Goal: Task Accomplishment & Management: Use online tool/utility

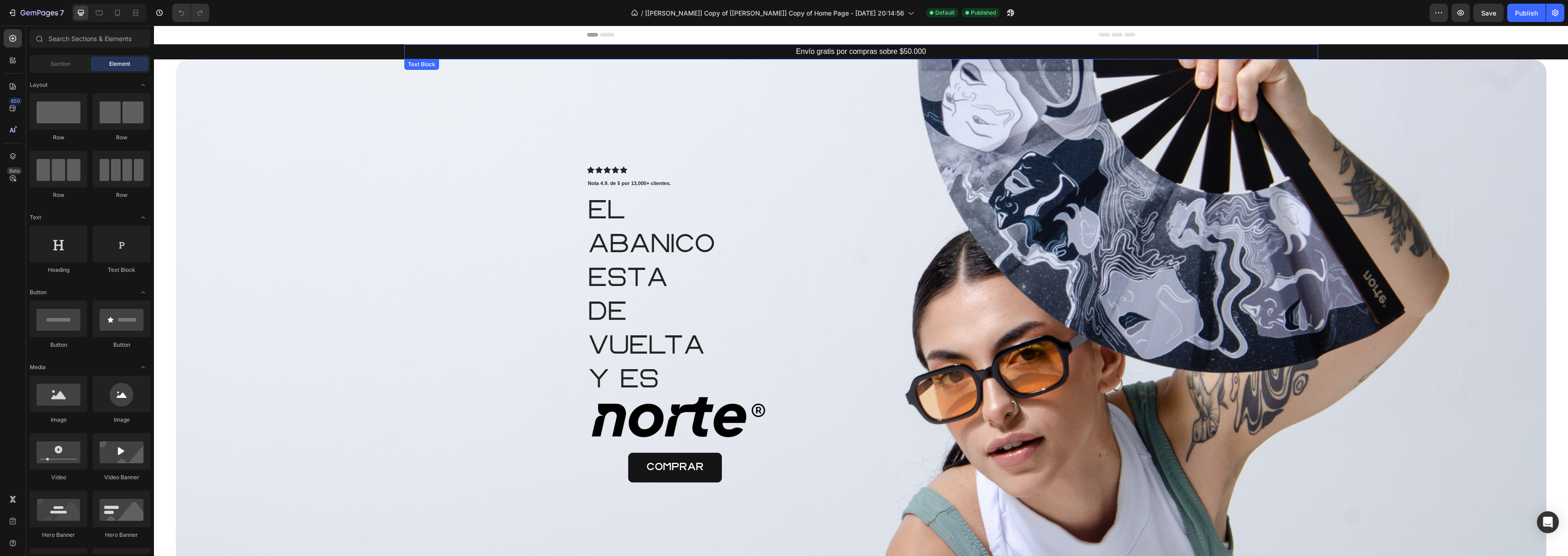
click at [805, 51] on p "Envío gratis por compras sobre $50.000" at bounding box center [861, 51] width 912 height 13
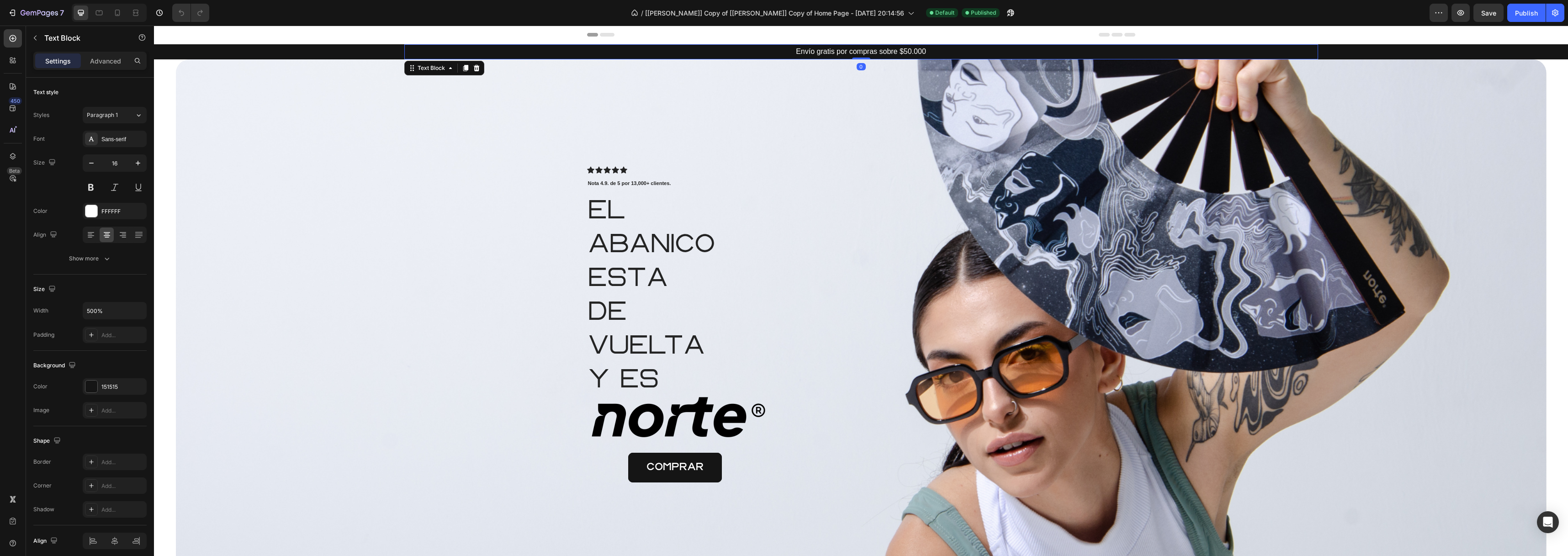
click at [805, 51] on p "Envío gratis por compras sobre $50.000" at bounding box center [861, 51] width 912 height 13
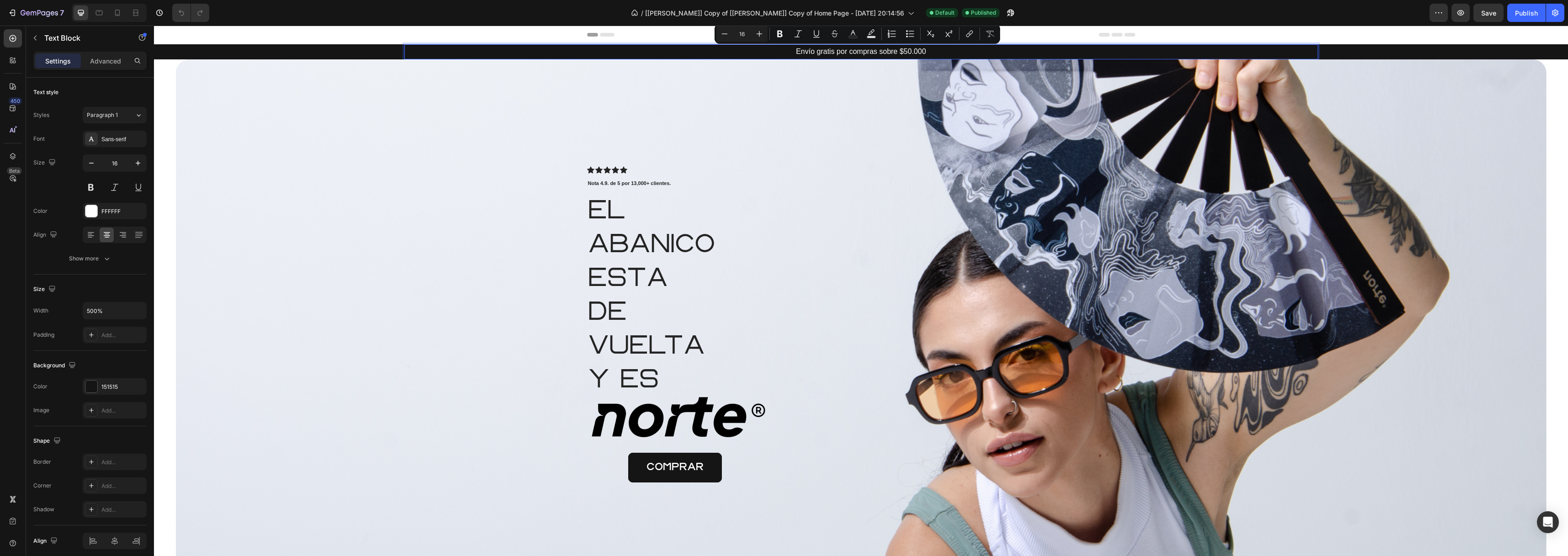
click at [805, 51] on p "Envío gratis por compras sobre $50.000" at bounding box center [861, 51] width 912 height 13
click at [797, 53] on p "Envío gratis por compras sobre $50.000" at bounding box center [861, 51] width 912 height 13
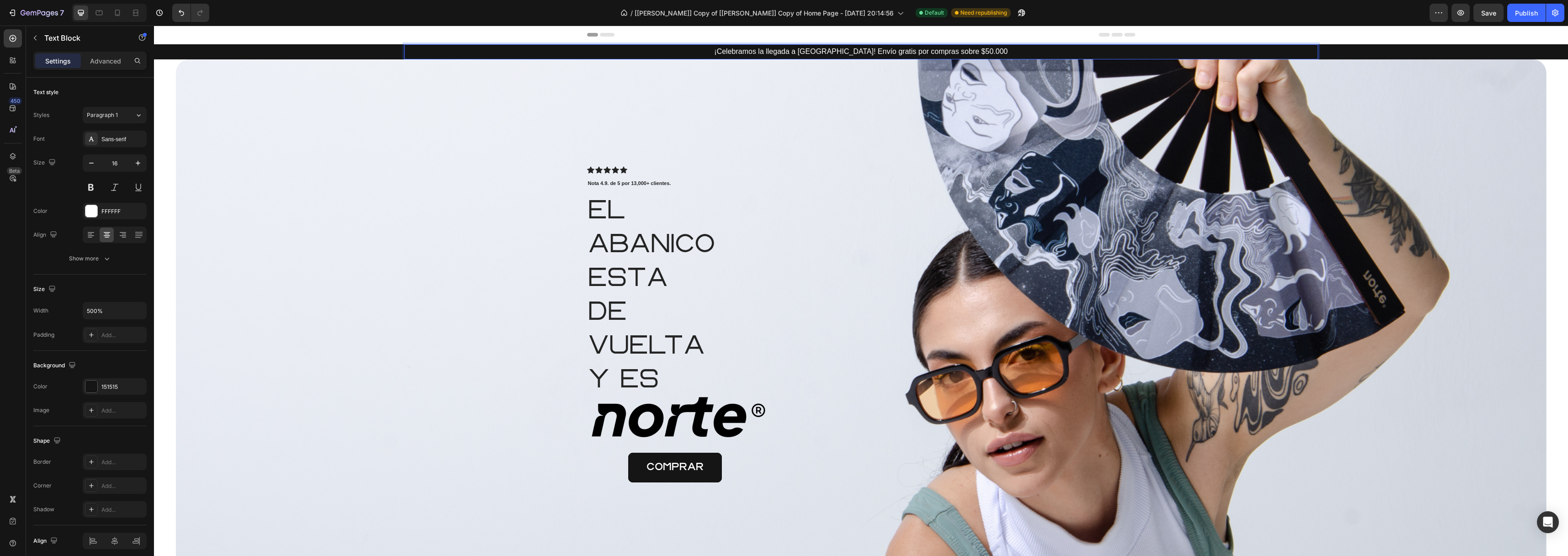
click at [822, 51] on p "¡Celebramos la llegada a [GEOGRAPHIC_DATA]! Envío gratis por compras sobre $50.…" at bounding box center [861, 51] width 912 height 13
click at [868, 51] on p "¡Celebramos la llegada de Norte a [GEOGRAPHIC_DATA]! Envío gratis por compras s…" at bounding box center [861, 51] width 912 height 13
click at [864, 51] on p "¡Celebramos la llegada de Norte a [GEOGRAPHIC_DATA]! Envío gratis por compras s…" at bounding box center [861, 51] width 912 height 13
click at [1490, 15] on span "Save" at bounding box center [1488, 12] width 15 height 8
click at [119, 15] on icon at bounding box center [118, 12] width 5 height 6
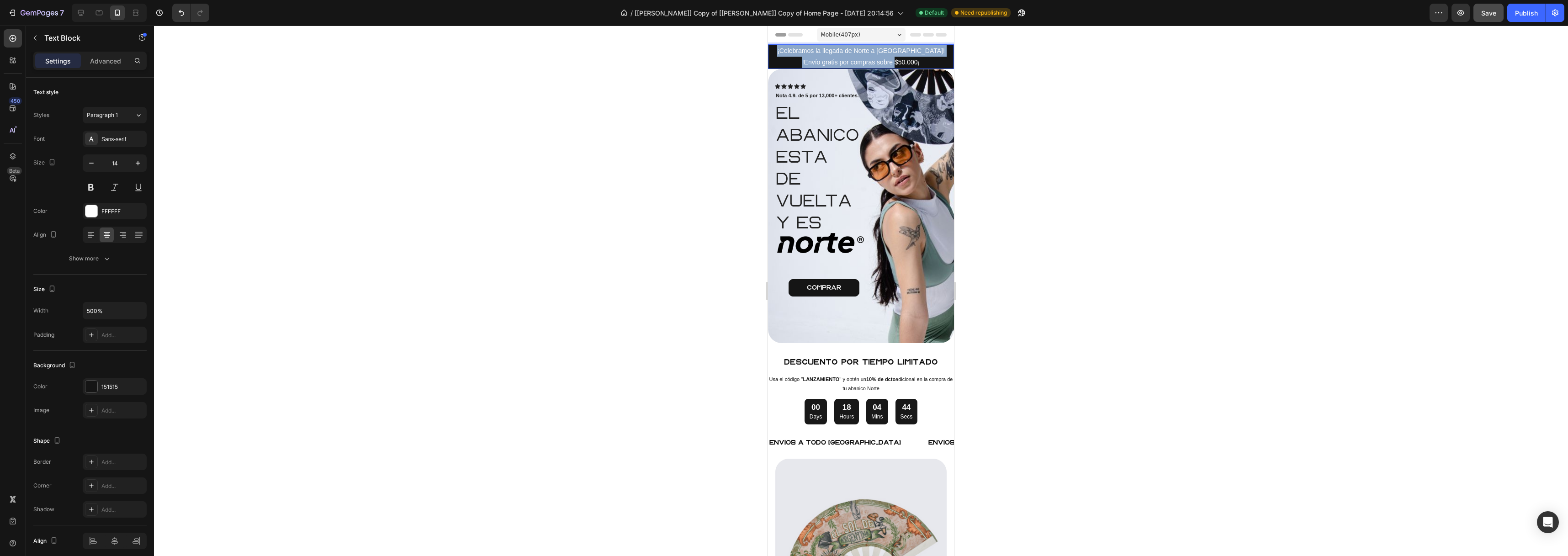
click at [853, 55] on p "¡Celebramos la llegada de Norte a [GEOGRAPHIC_DATA]! !Envío gratis por compras …" at bounding box center [860, 56] width 184 height 23
click at [915, 58] on p "¡Celebramos la llegada de Norte a [GEOGRAPHIC_DATA]! !Envío gratis por compras …" at bounding box center [860, 56] width 184 height 23
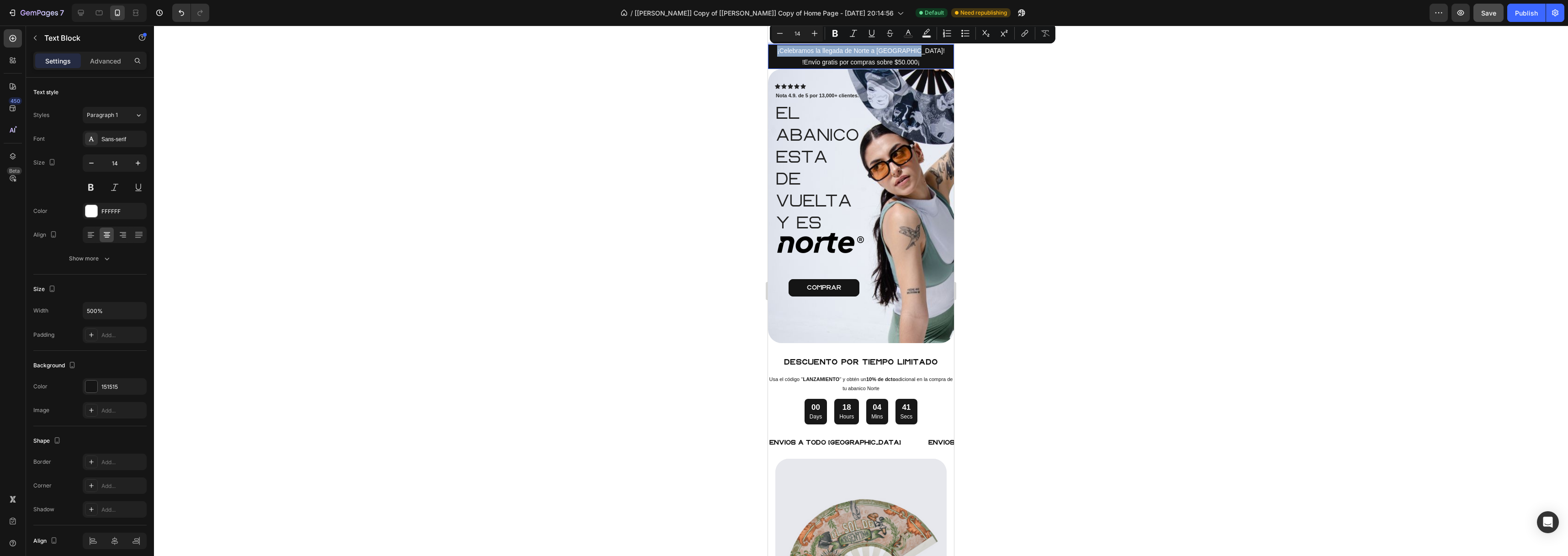
drag, startPoint x: 896, startPoint y: 52, endPoint x: 748, endPoint y: 48, distance: 148.1
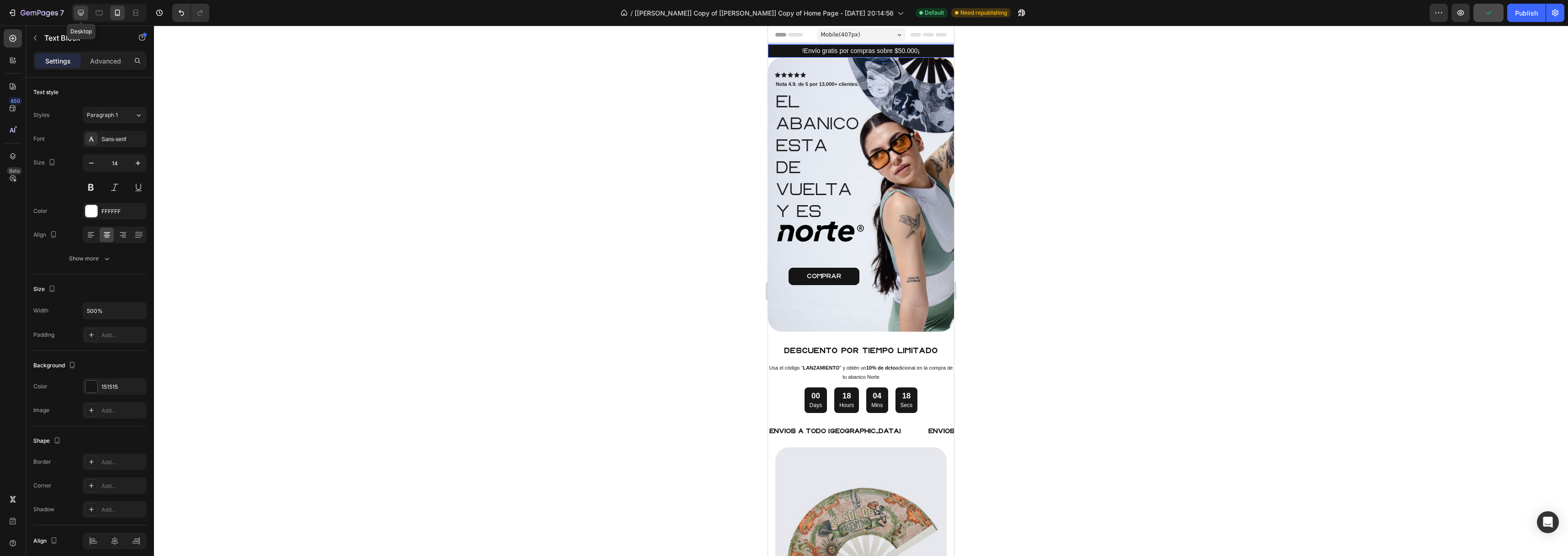
click at [85, 11] on icon at bounding box center [81, 12] width 9 height 9
type input "16"
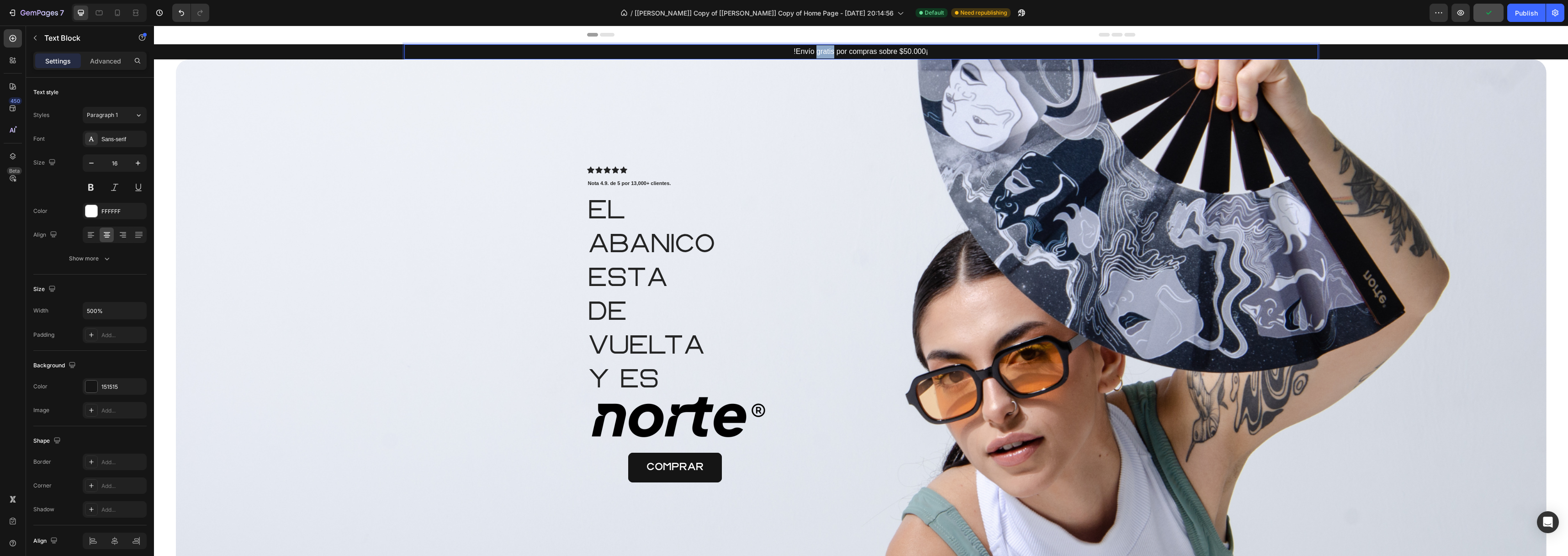
click at [816, 56] on p "!Envío gratis por compras sobre $50.000¡" at bounding box center [861, 51] width 912 height 13
click at [785, 55] on p "!Envío gratis por compras sobre $50.000¡" at bounding box center [861, 51] width 912 height 13
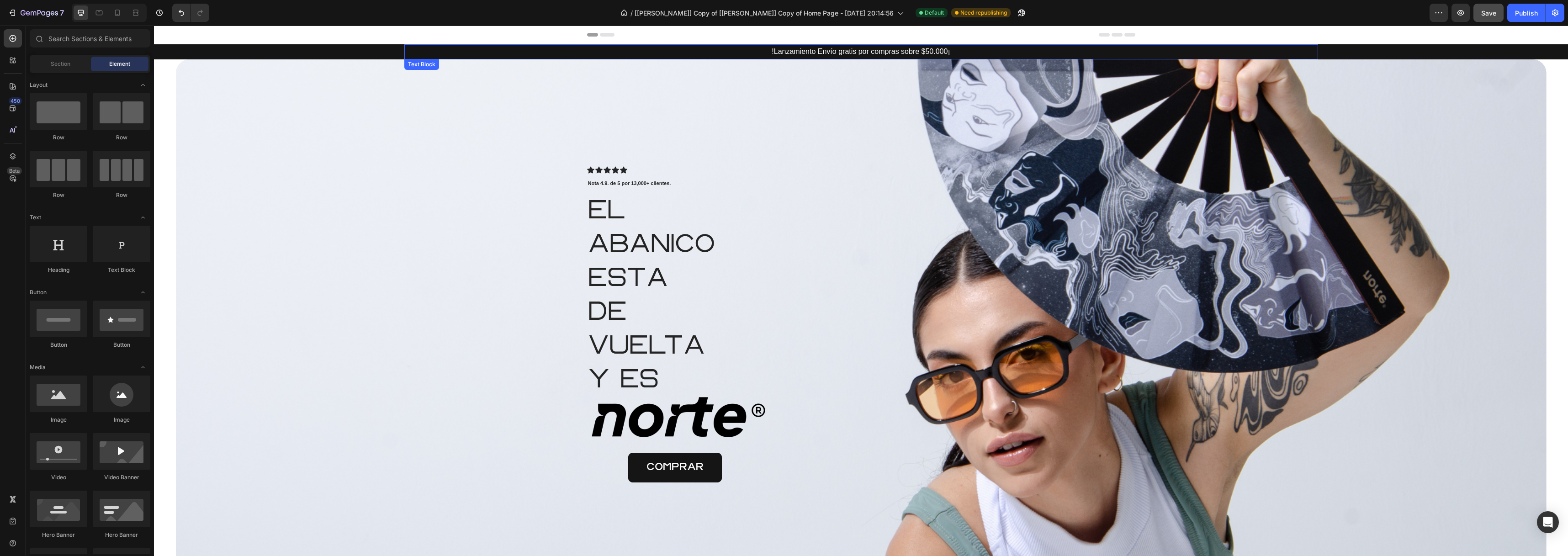
click at [821, 54] on p "!Lanzamiento Envío gratis por compras sobre $50.000¡" at bounding box center [861, 51] width 912 height 13
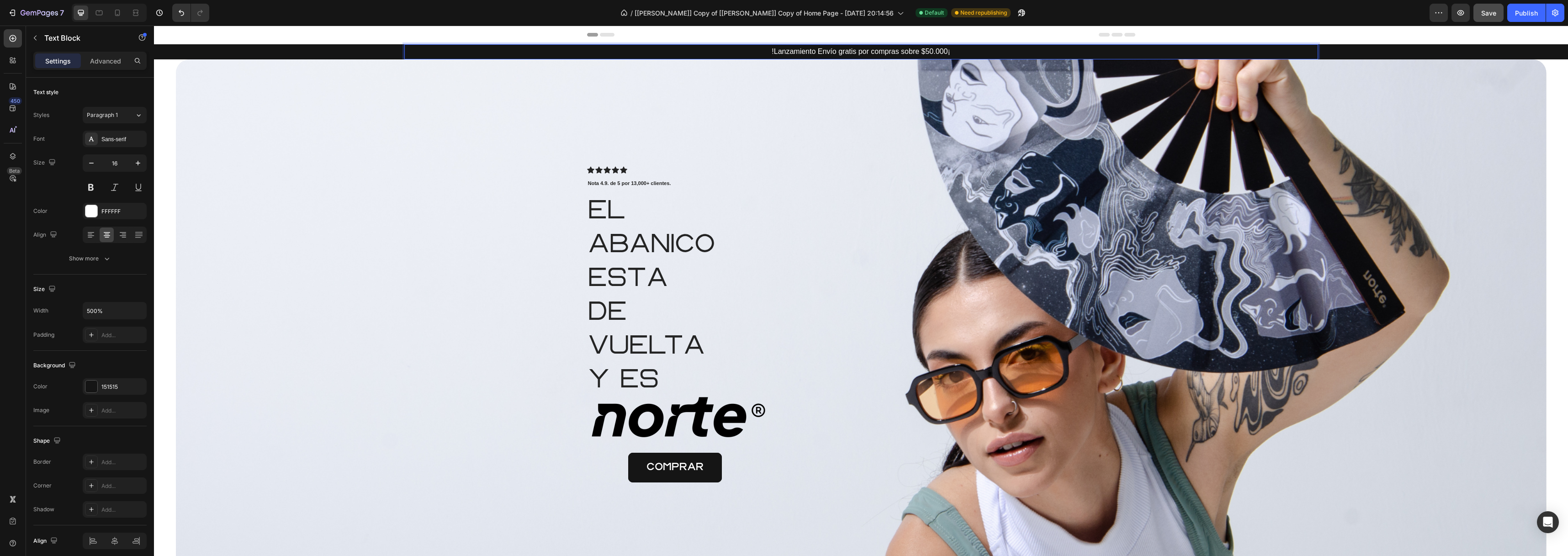
click at [814, 52] on p "!Lanzamiento Envío gratis por compras sobre $50.000¡" at bounding box center [861, 51] width 912 height 13
click at [772, 53] on p "!Lanzamiento Envío gratis por compras sobre $50.000¡" at bounding box center [861, 51] width 912 height 13
click at [119, 13] on icon at bounding box center [117, 12] width 9 height 9
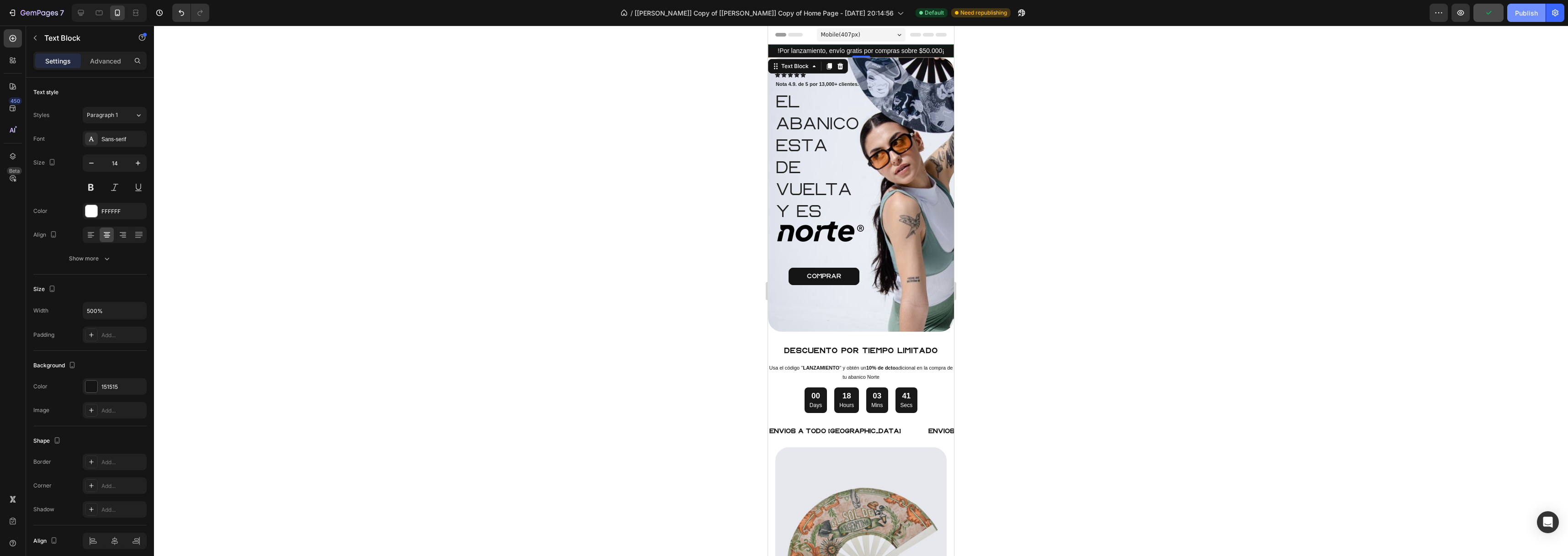
click at [1510, 13] on button "Publish" at bounding box center [1526, 12] width 39 height 18
click at [80, 11] on icon at bounding box center [81, 12] width 9 height 9
type input "16"
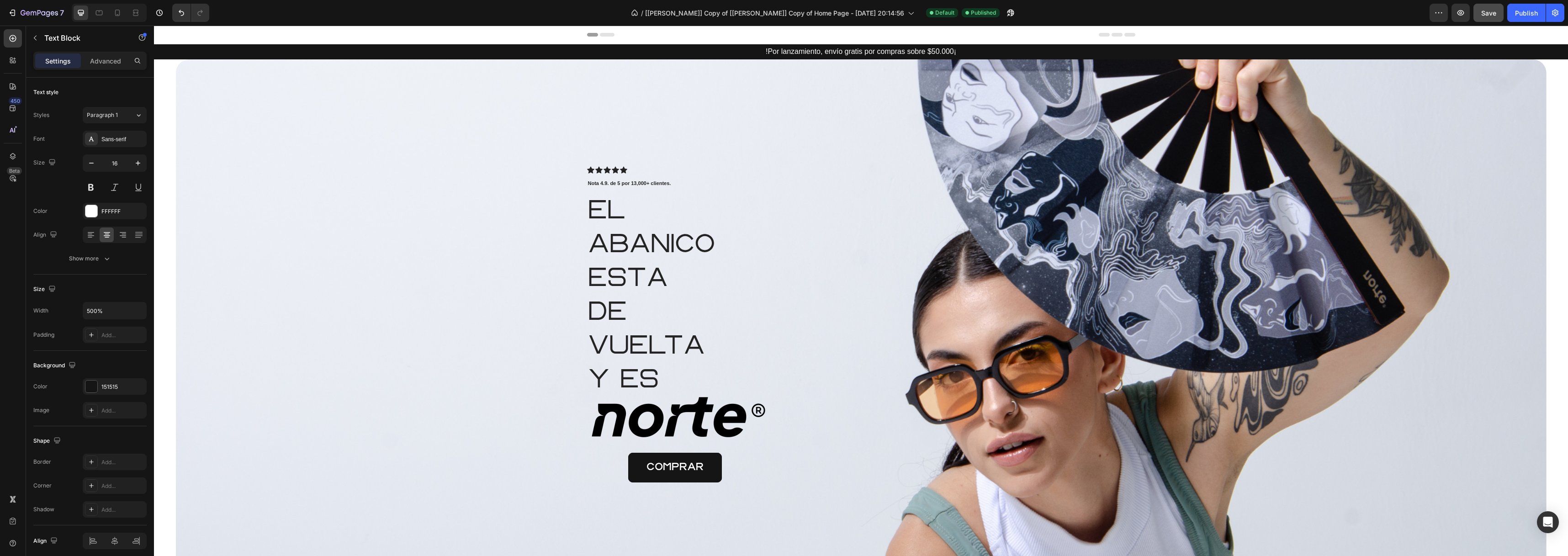
click at [944, 54] on p "!Por lanzamiento, envío gratis por compras sobre $50.000¡" at bounding box center [861, 51] width 912 height 13
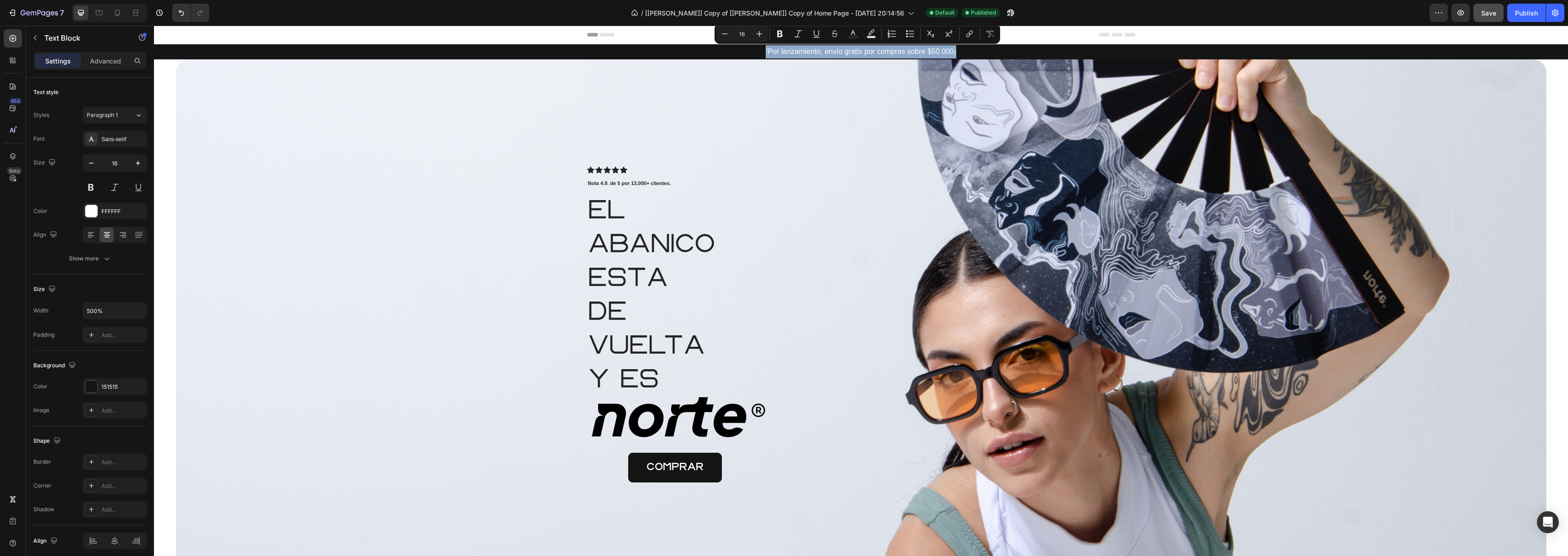
click at [934, 55] on p "!Por lanzamiento, envío gratis por compras sobre $50.000¡" at bounding box center [861, 51] width 912 height 13
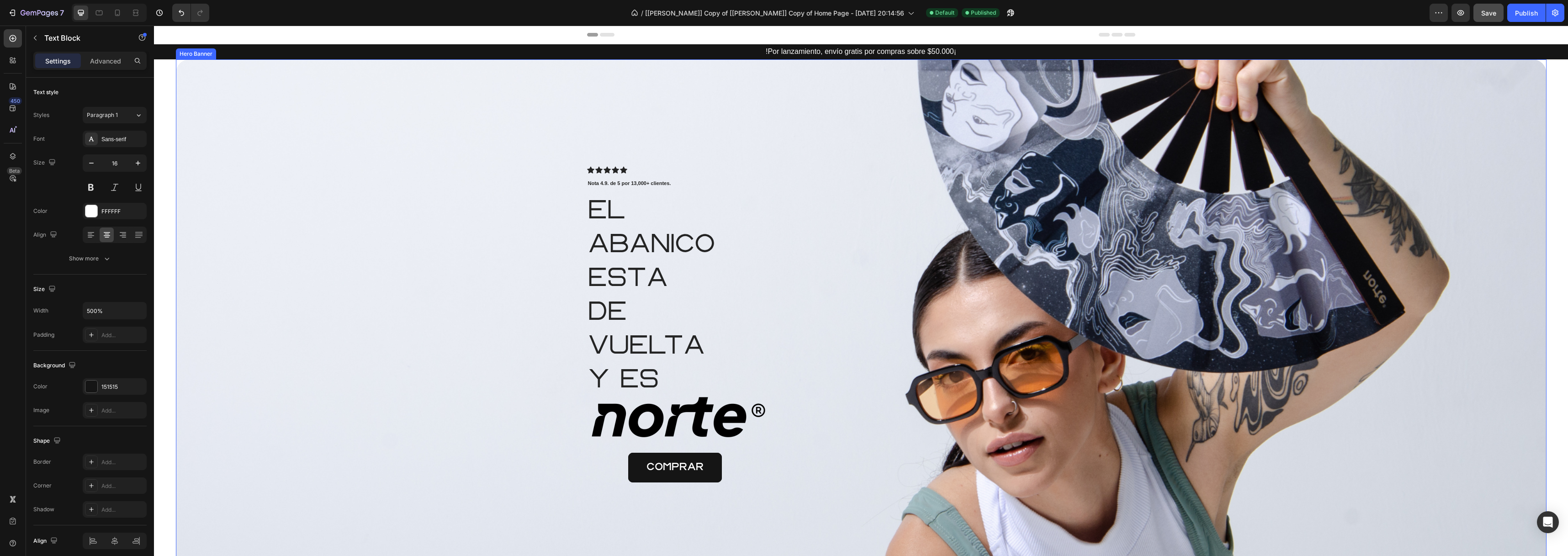
click at [963, 133] on div "Overlay" at bounding box center [861, 325] width 1370 height 530
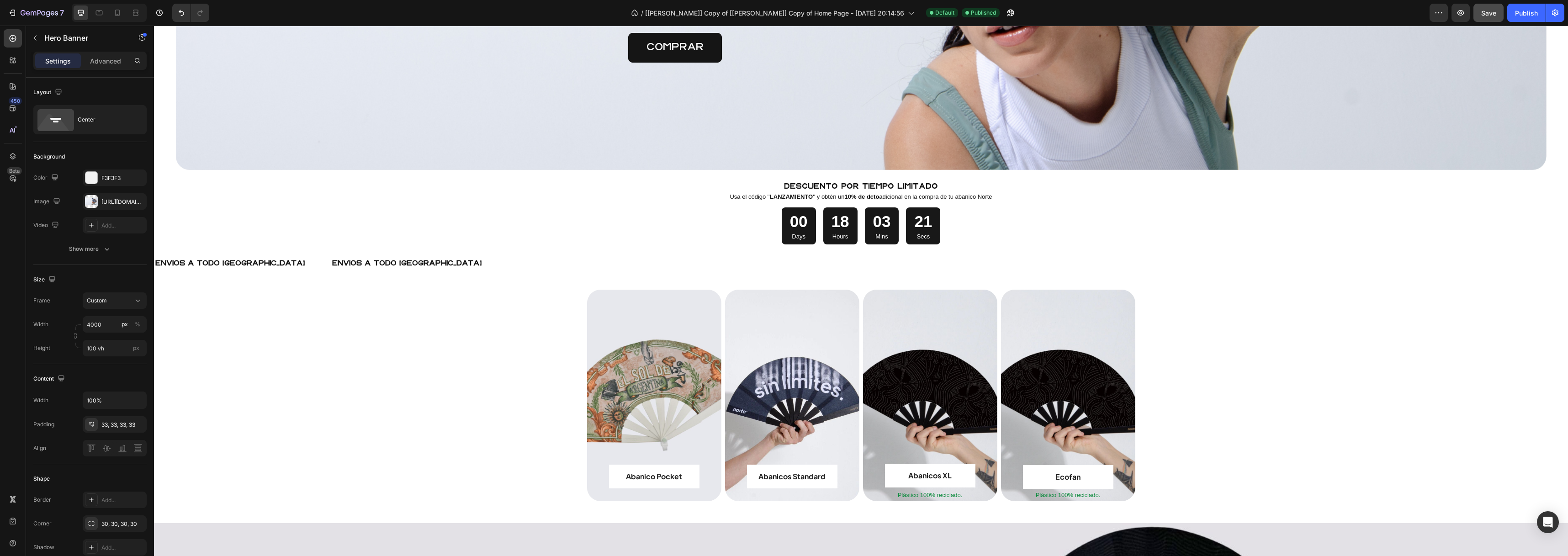
scroll to position [44, 0]
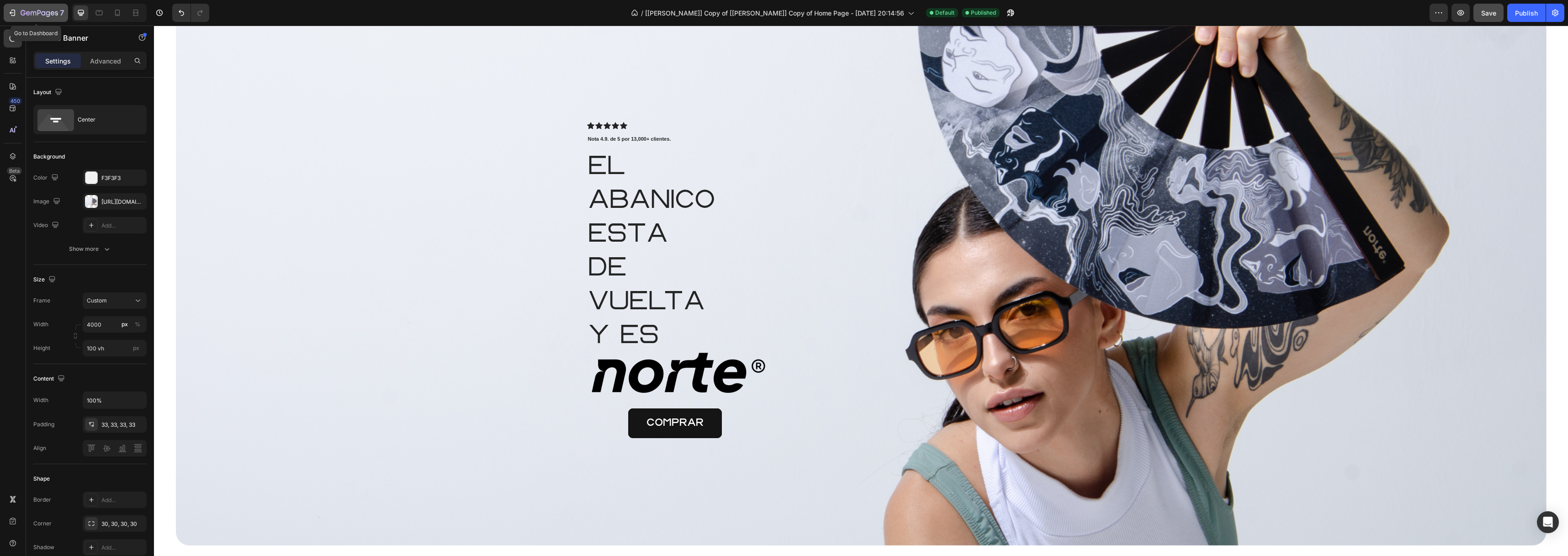
click at [21, 12] on icon "button" at bounding box center [39, 13] width 38 height 8
